Goal: Information Seeking & Learning: Stay updated

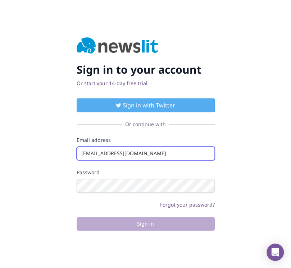
type input "[EMAIL_ADDRESS][DOMAIN_NAME]"
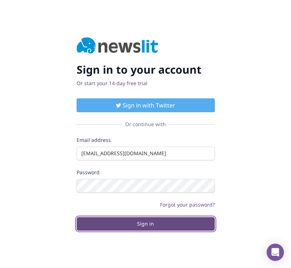
click at [145, 223] on button "Sign in" at bounding box center [146, 224] width 138 height 14
